Goal: Task Accomplishment & Management: Complete application form

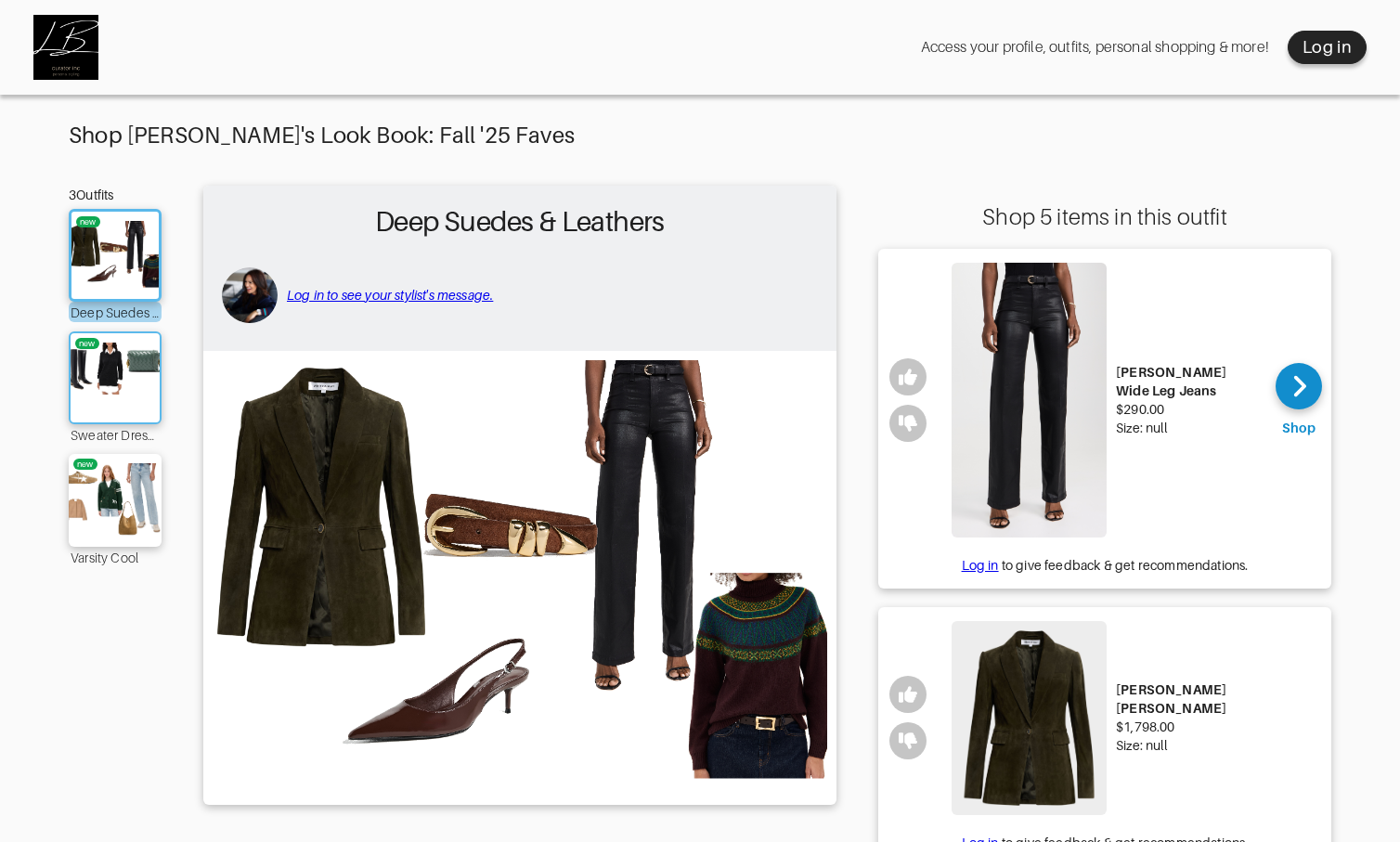
click at [136, 377] on img at bounding box center [116, 378] width 100 height 70
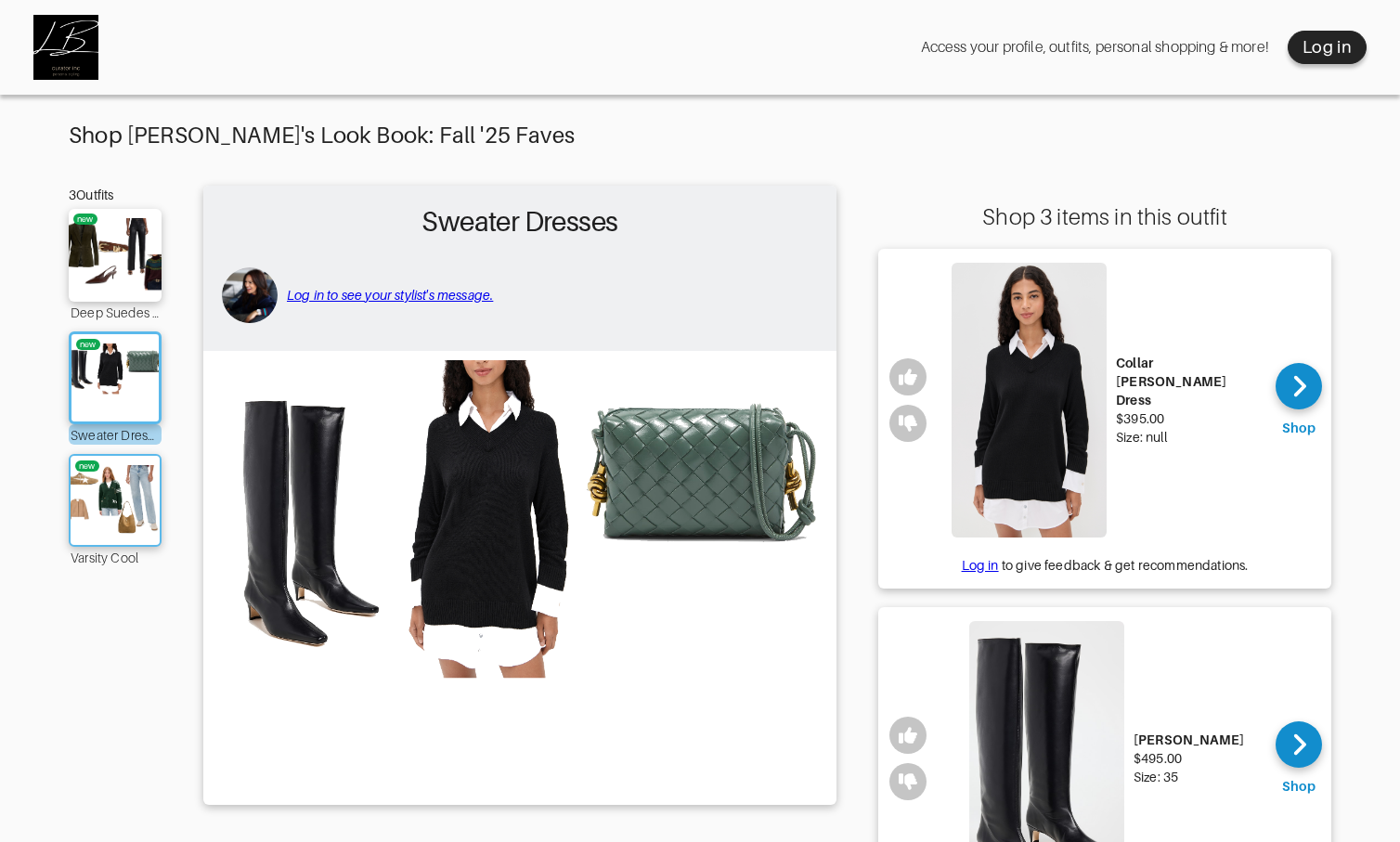
click at [135, 472] on img at bounding box center [116, 500] width 100 height 70
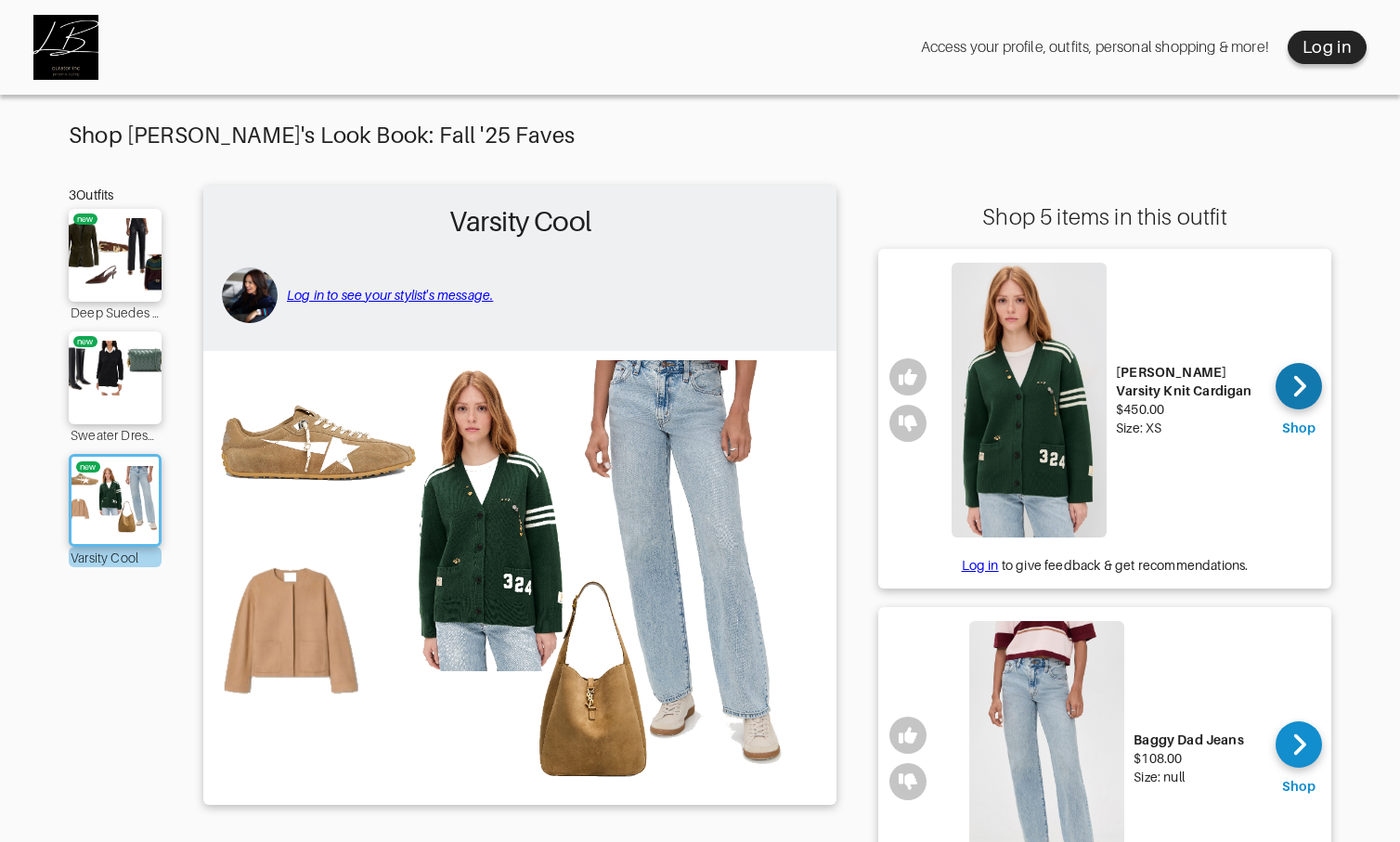
click at [1289, 379] on div at bounding box center [1298, 385] width 46 height 46
click at [113, 408] on img at bounding box center [116, 378] width 100 height 70
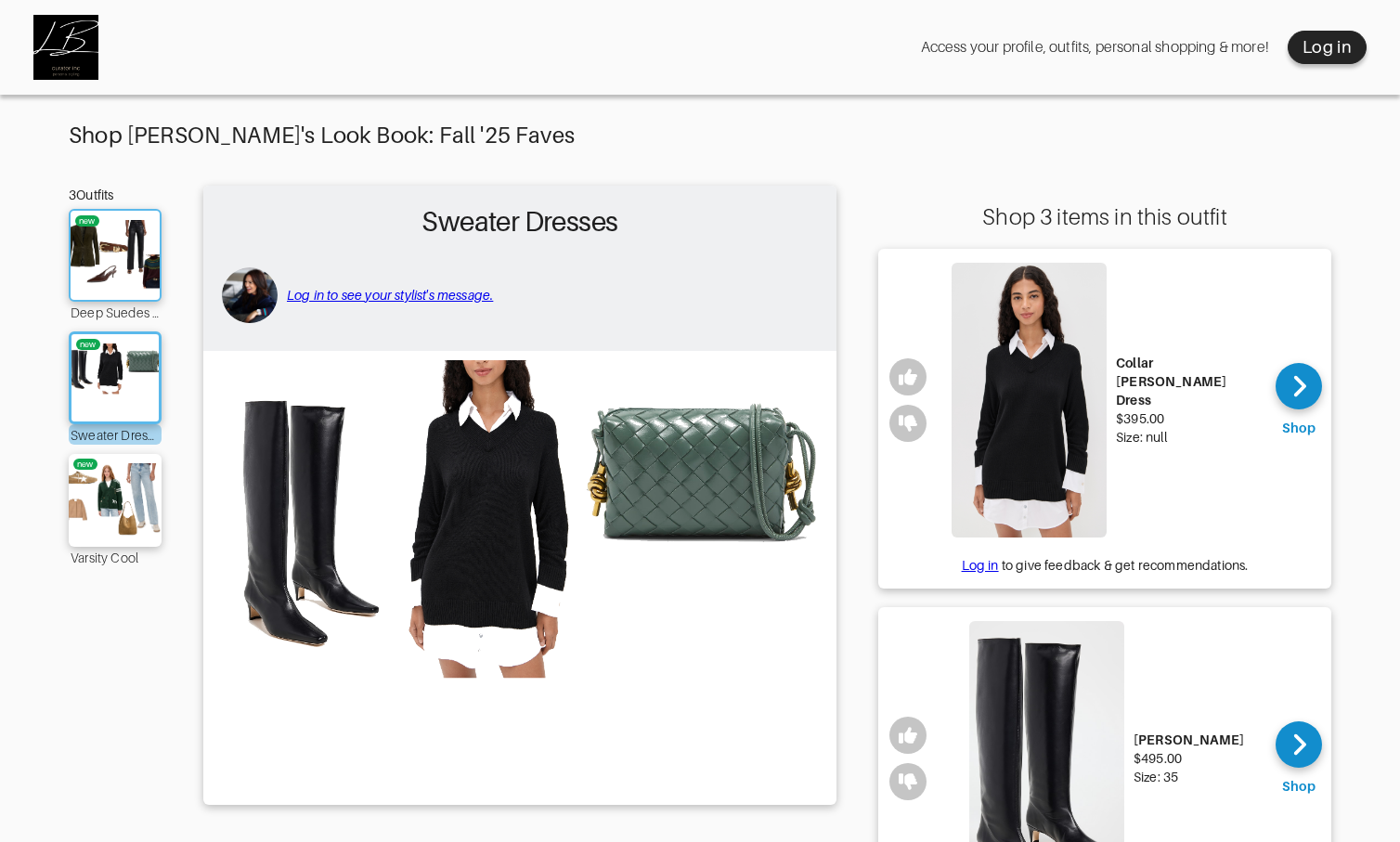
click at [123, 271] on img at bounding box center [116, 255] width 100 height 70
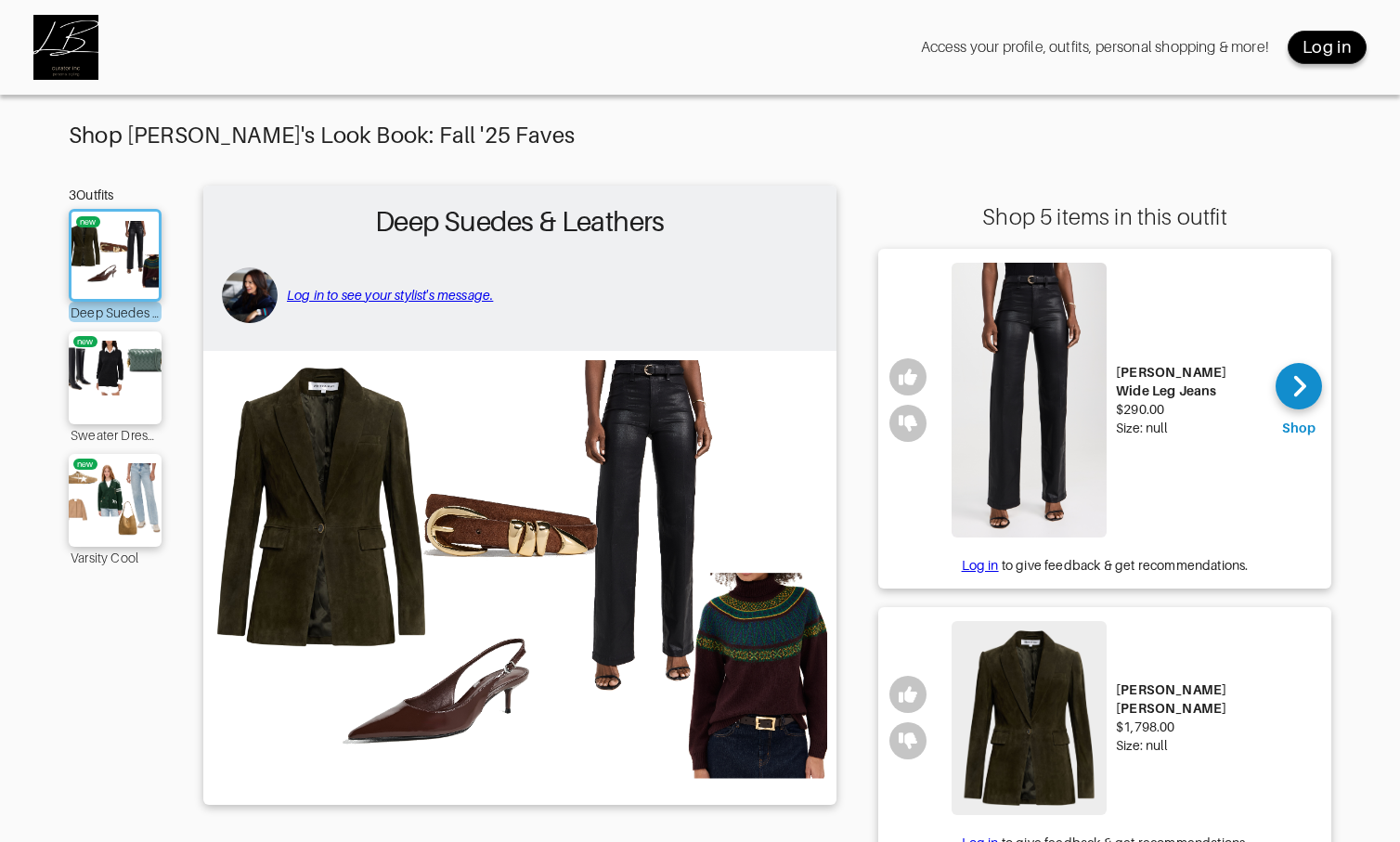
click at [1307, 52] on div "Log in" at bounding box center [1327, 47] width 49 height 23
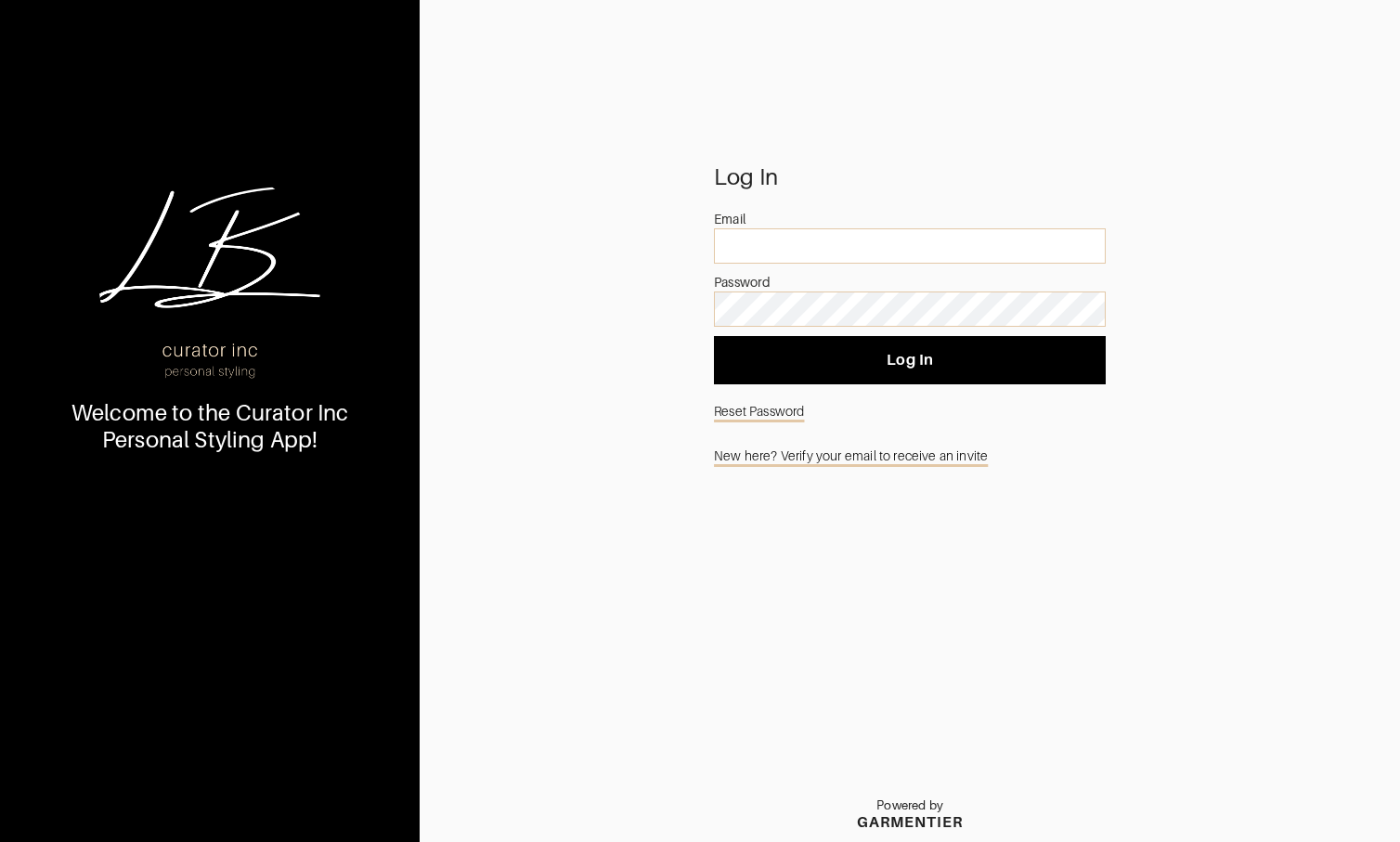
click at [770, 460] on link "New here? Verify your email to receive an invite" at bounding box center [909, 455] width 391 height 35
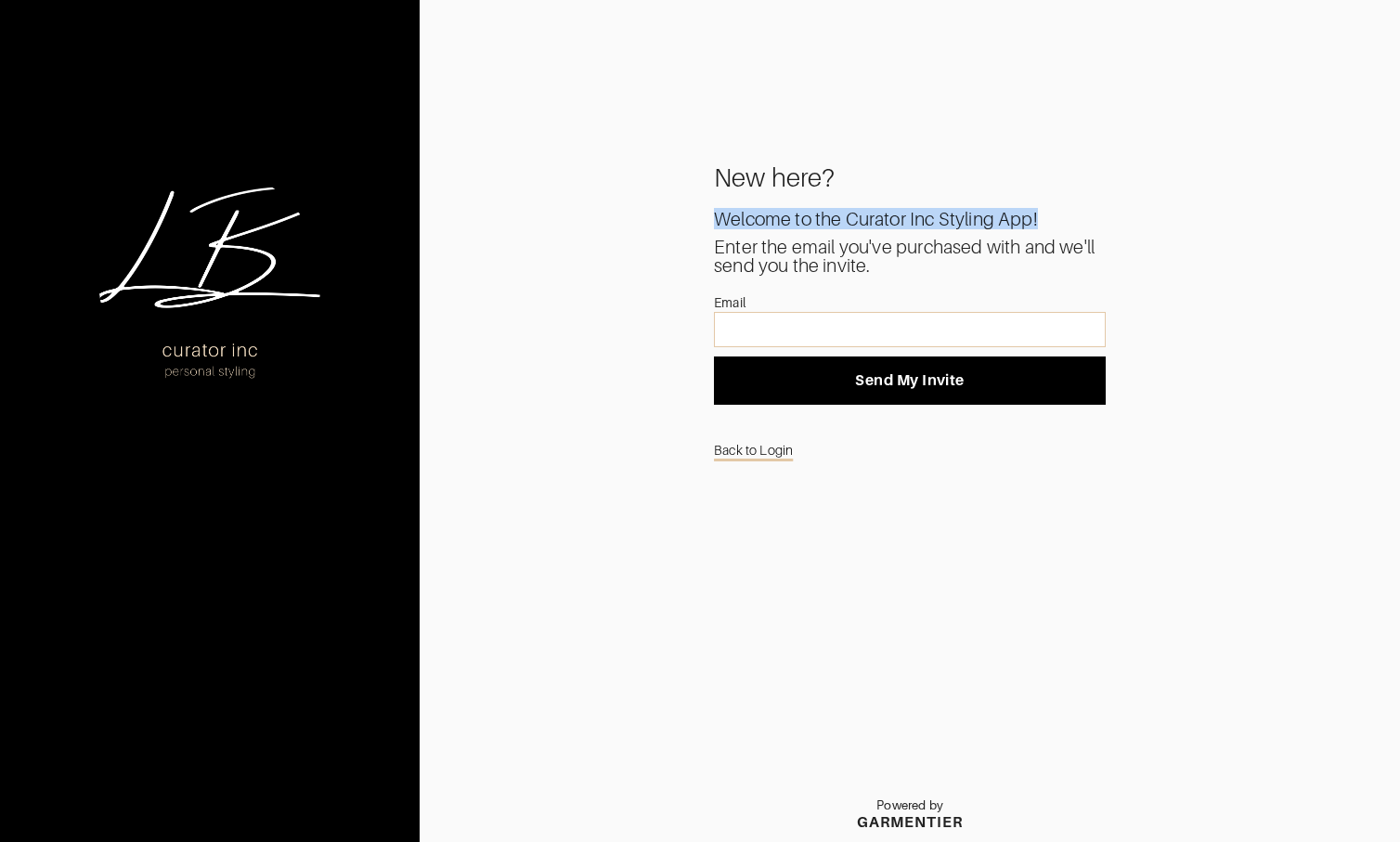
drag, startPoint x: 712, startPoint y: 221, endPoint x: 1055, endPoint y: 215, distance: 343.1
click at [1055, 215] on div "New here? Welcome to the Curator Inc Styling App! Enter the email you've purcha…" at bounding box center [909, 504] width 980 height 673
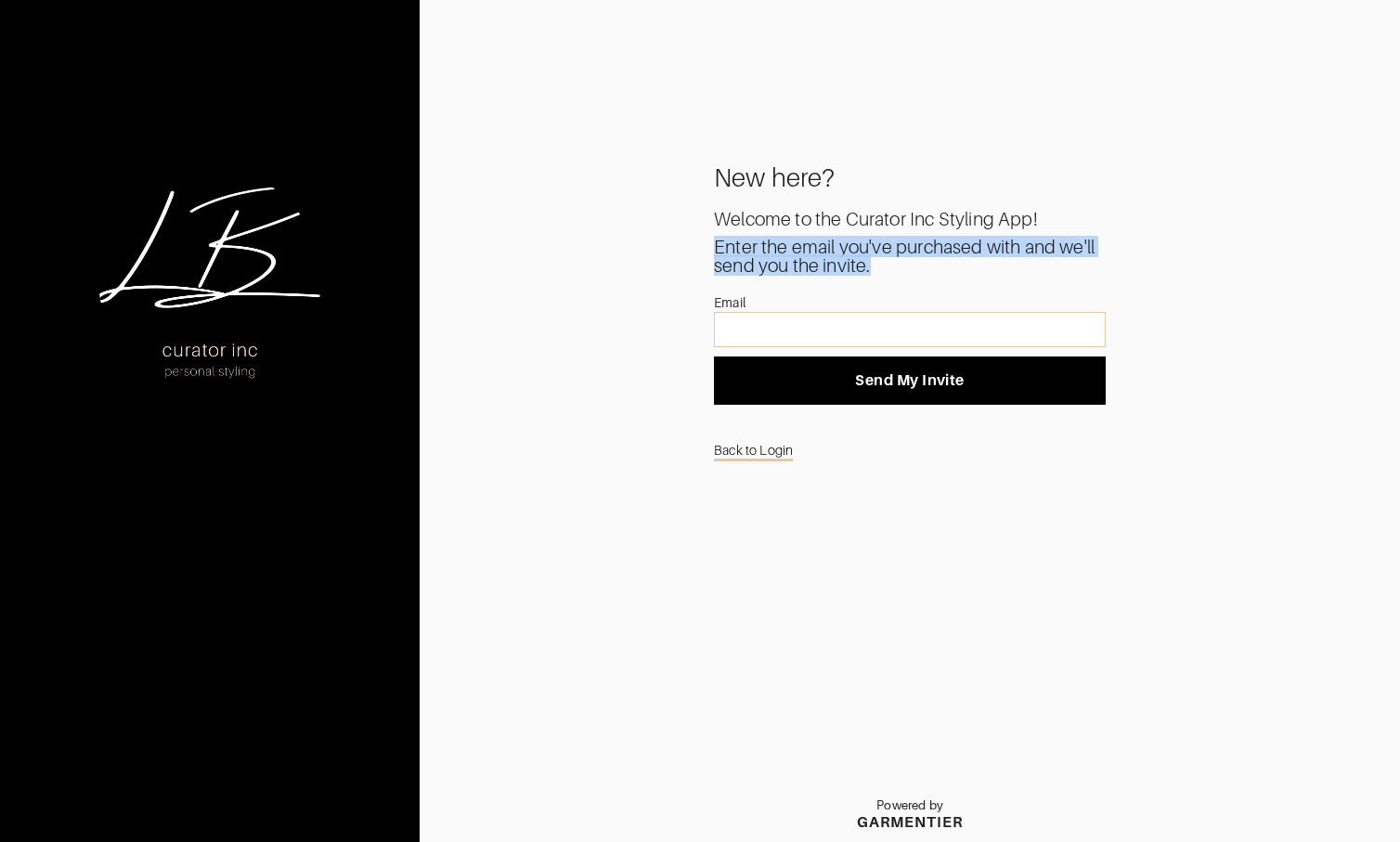
drag, startPoint x: 714, startPoint y: 252, endPoint x: 905, endPoint y: 264, distance: 191.4
click at [905, 264] on div "Enter the email you've purchased with and we'll send you the invite." at bounding box center [909, 256] width 391 height 37
